Goal: Task Accomplishment & Management: Complete application form

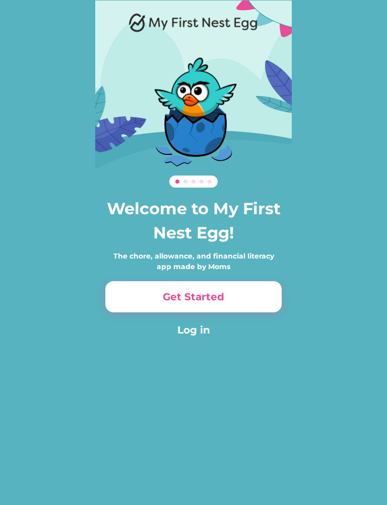
click at [262, 292] on button "Get Started" at bounding box center [193, 296] width 176 height 31
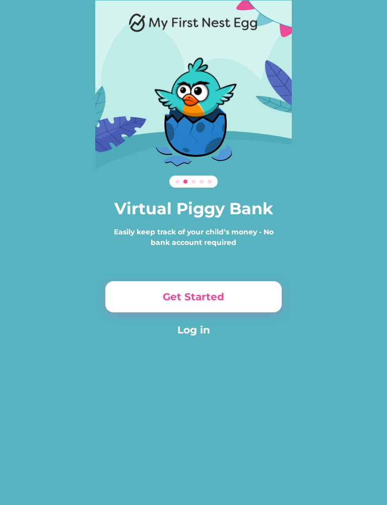
click at [241, 293] on button "Get Started" at bounding box center [193, 296] width 176 height 31
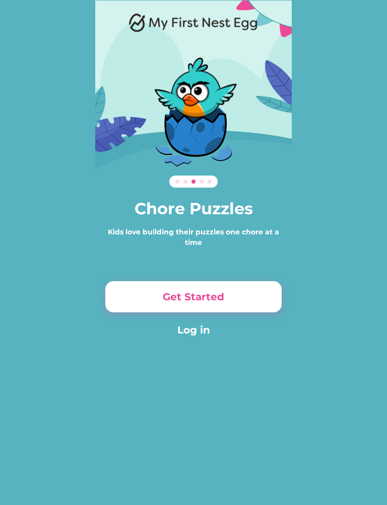
click at [230, 290] on button "Get Started" at bounding box center [193, 296] width 176 height 31
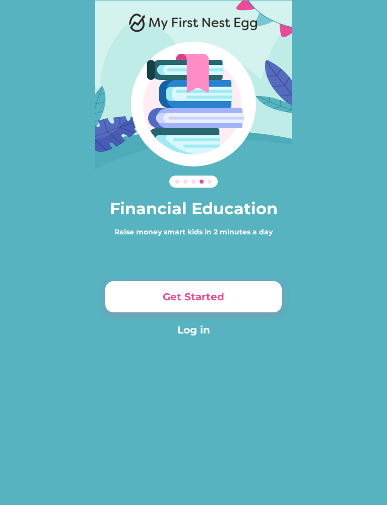
click at [210, 301] on button "Get Started" at bounding box center [193, 296] width 176 height 31
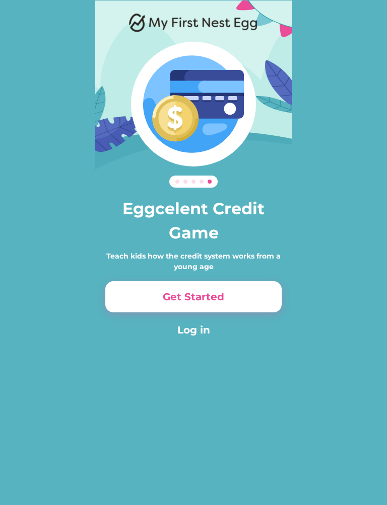
click at [213, 302] on button "Get Started" at bounding box center [193, 296] width 176 height 31
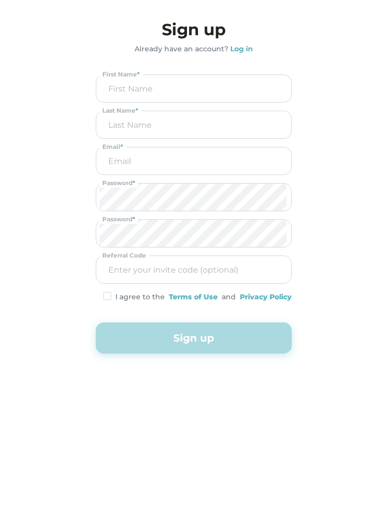
click at [249, 341] on button "Sign up" at bounding box center [194, 338] width 196 height 31
click at [244, 331] on button "Sign up" at bounding box center [194, 338] width 196 height 31
click at [239, 327] on button "Sign up" at bounding box center [194, 338] width 196 height 31
click at [221, 335] on button "Sign up" at bounding box center [194, 338] width 196 height 31
click at [227, 338] on button "Sign up" at bounding box center [194, 338] width 196 height 31
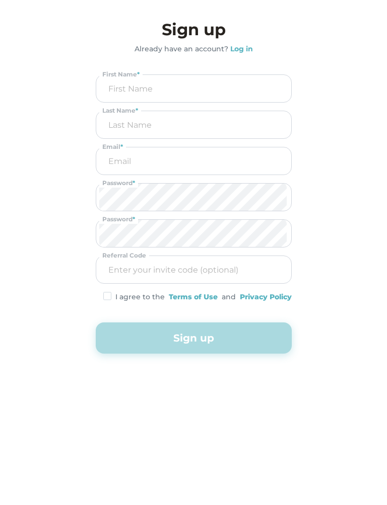
click at [231, 336] on button "Sign up" at bounding box center [194, 338] width 196 height 31
click at [199, 329] on button "Sign up" at bounding box center [194, 338] width 196 height 31
click at [190, 340] on button "Sign up" at bounding box center [194, 338] width 196 height 31
click at [223, 475] on div "0% 0% 0% 0% Eggcelent Credit Game Teach kids how the credit system works from a…" at bounding box center [193, 252] width 387 height 505
click at [219, 337] on button "Sign up" at bounding box center [194, 338] width 196 height 31
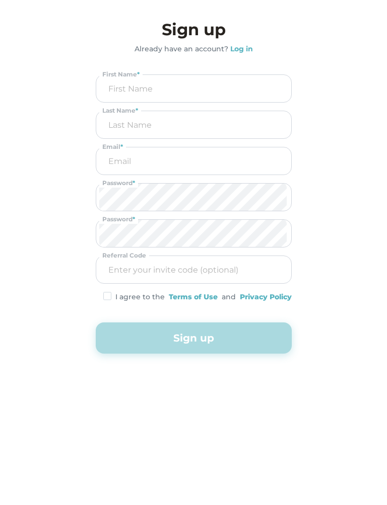
click at [271, 326] on button "Sign up" at bounding box center [194, 338] width 196 height 31
click at [247, 417] on div "Sign up Already have an account? Log in First Name * Last Name * Email * Passwo…" at bounding box center [194, 213] width 216 height 424
click at [267, 336] on button "Sign up" at bounding box center [194, 338] width 196 height 31
click at [286, 277] on input "input" at bounding box center [193, 269] width 189 height 27
click at [276, 293] on div "Privacy Policy" at bounding box center [266, 297] width 52 height 11
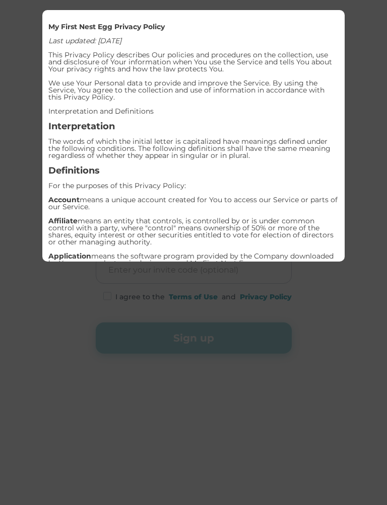
click at [384, 143] on div at bounding box center [193, 252] width 387 height 505
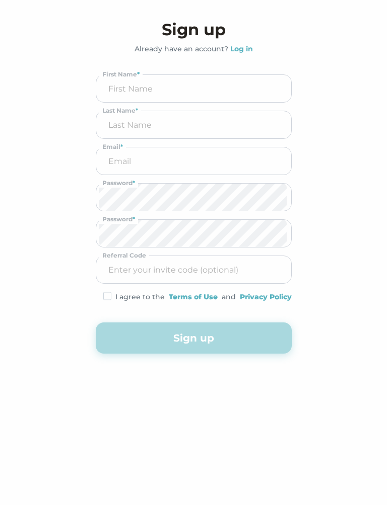
click at [233, 345] on button "Sign up" at bounding box center [194, 338] width 196 height 31
